Goal: Task Accomplishment & Management: Use online tool/utility

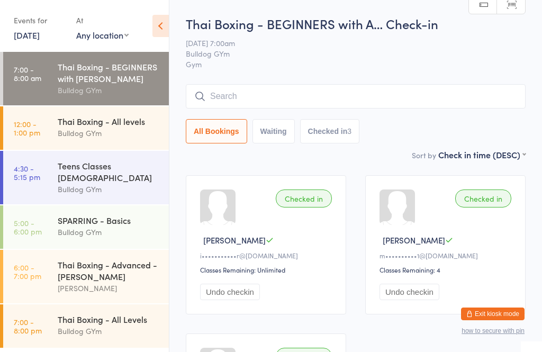
scroll to position [30, 0]
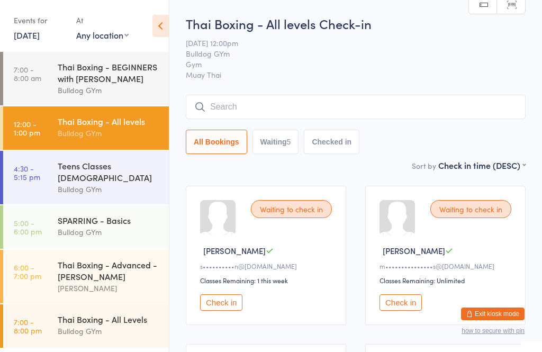
click at [218, 112] on input "search" at bounding box center [356, 107] width 340 height 24
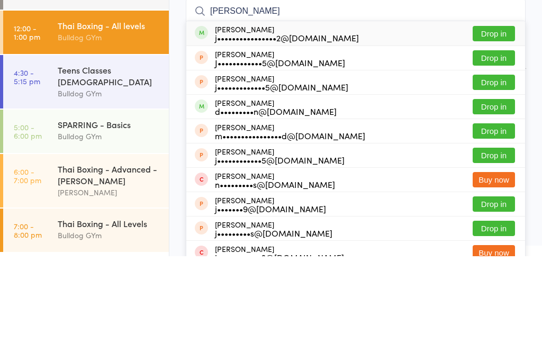
type input "Jordan greg"
click at [490, 122] on button "Drop in" at bounding box center [494, 129] width 42 height 15
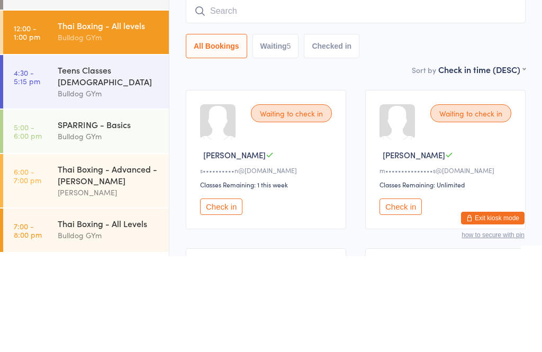
scroll to position [96, 0]
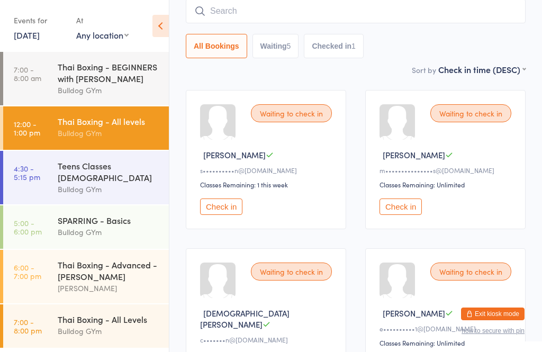
click at [403, 212] on button "Check in" at bounding box center [401, 207] width 42 height 16
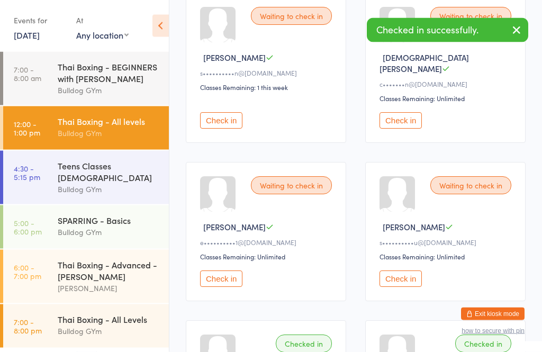
scroll to position [193, 0]
click at [234, 274] on button "Check in" at bounding box center [221, 279] width 42 height 16
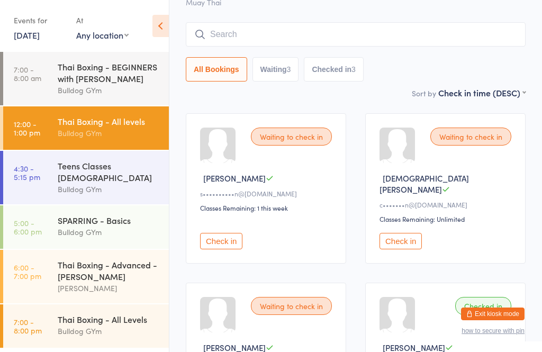
scroll to position [0, 0]
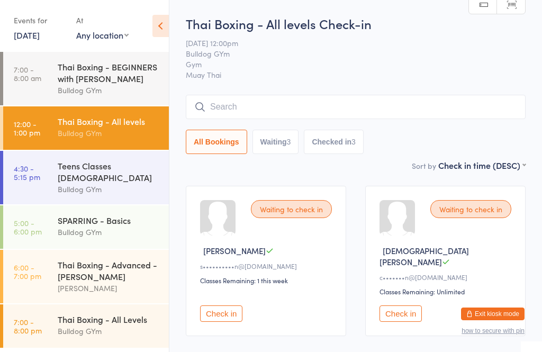
click at [328, 97] on input "search" at bounding box center [356, 107] width 340 height 24
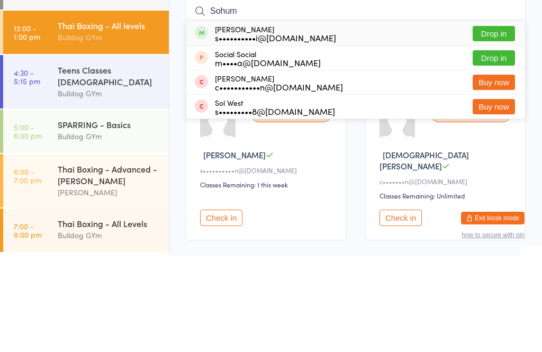
type input "Sohum"
click at [493, 122] on button "Drop in" at bounding box center [494, 129] width 42 height 15
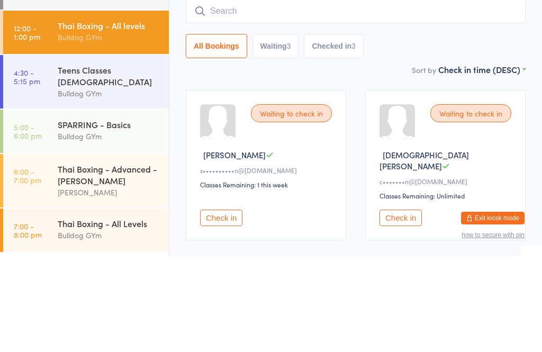
scroll to position [96, 0]
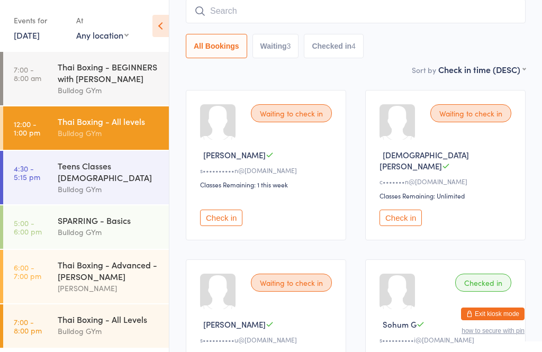
click at [221, 210] on button "Check in" at bounding box center [221, 218] width 42 height 16
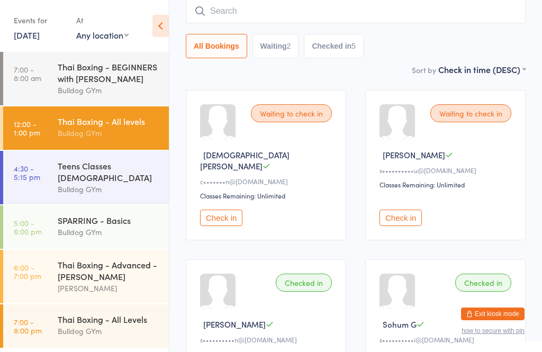
click at [292, 10] on input "search" at bounding box center [356, 11] width 340 height 24
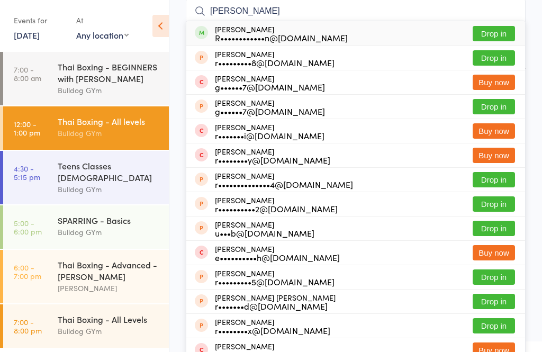
type input "Rob e"
click at [499, 35] on button "Drop in" at bounding box center [494, 33] width 42 height 15
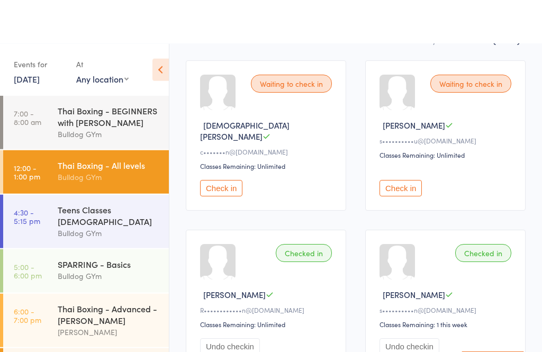
scroll to position [0, 0]
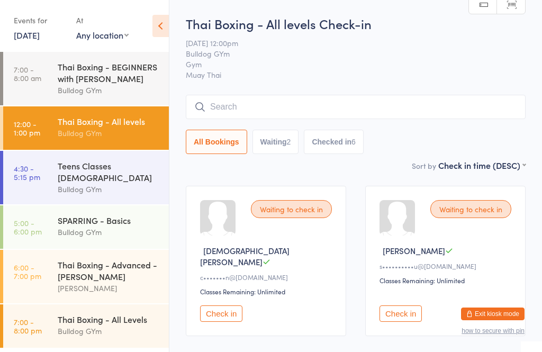
click at [355, 98] on input "search" at bounding box center [356, 107] width 340 height 24
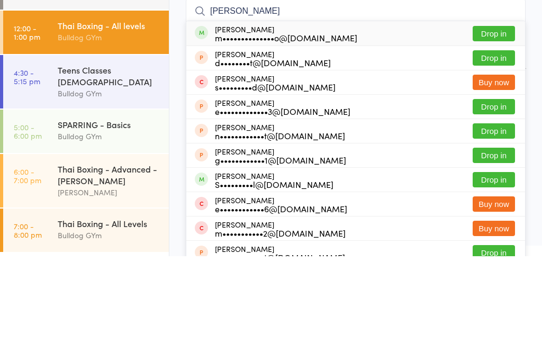
type input "Matt stewart"
click at [503, 122] on button "Drop in" at bounding box center [494, 129] width 42 height 15
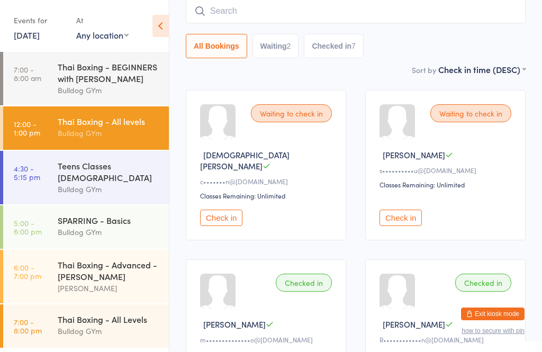
click at [298, 13] on input "search" at bounding box center [356, 11] width 340 height 24
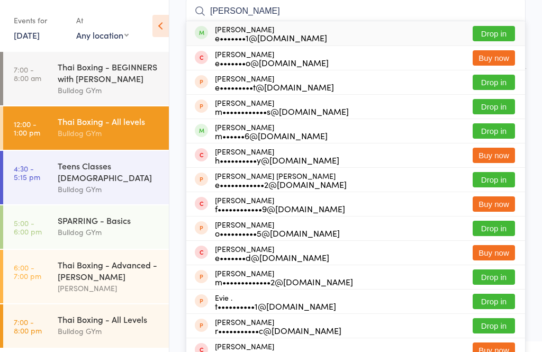
type input "Evan"
click at [494, 40] on button "Drop in" at bounding box center [494, 33] width 42 height 15
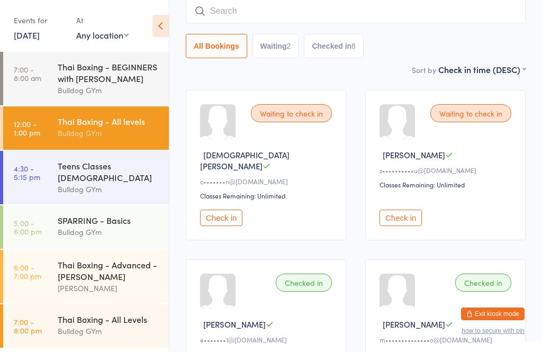
click at [226, 210] on button "Check in" at bounding box center [221, 218] width 42 height 16
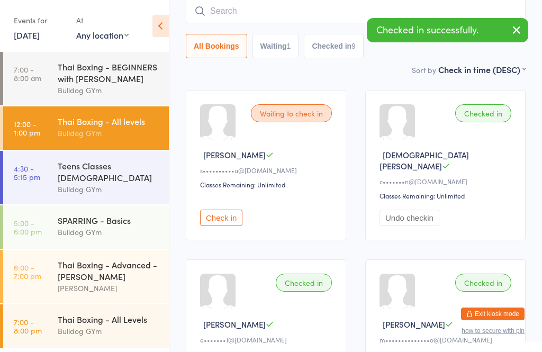
click at [218, 211] on button "Check in" at bounding box center [221, 218] width 42 height 16
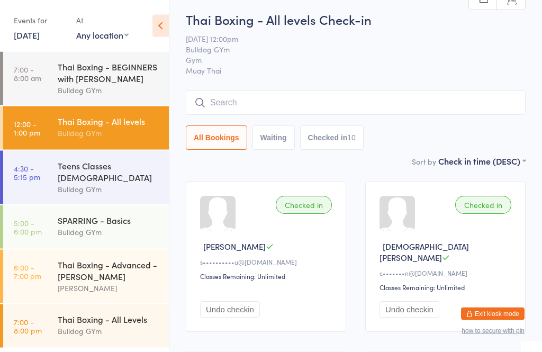
scroll to position [0, 0]
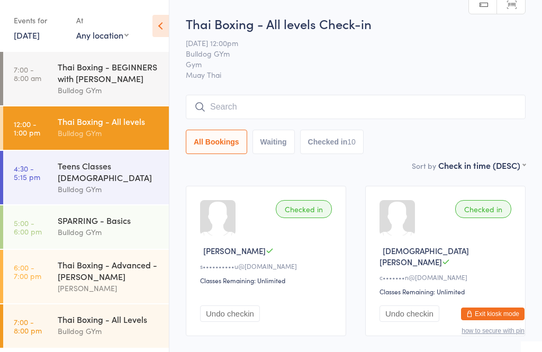
click at [225, 106] on input "search" at bounding box center [356, 107] width 340 height 24
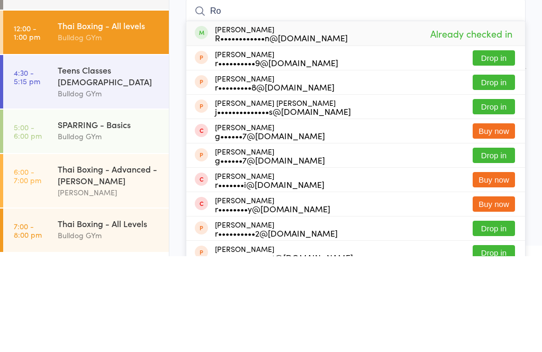
type input "R"
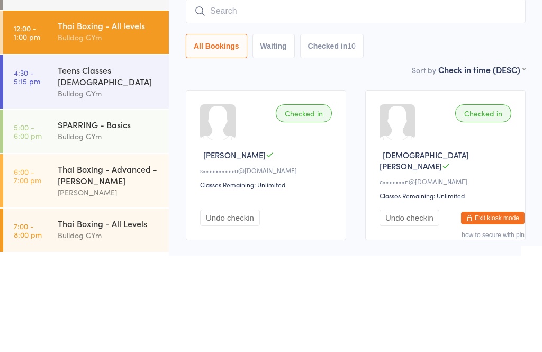
scroll to position [96, 0]
